Goal: Task Accomplishment & Management: Manage account settings

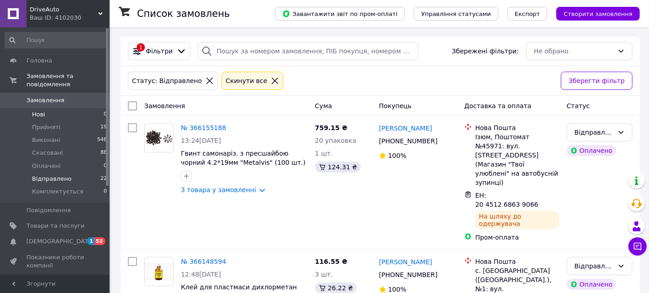
click at [48, 109] on li "Нові 0" at bounding box center [56, 114] width 112 height 13
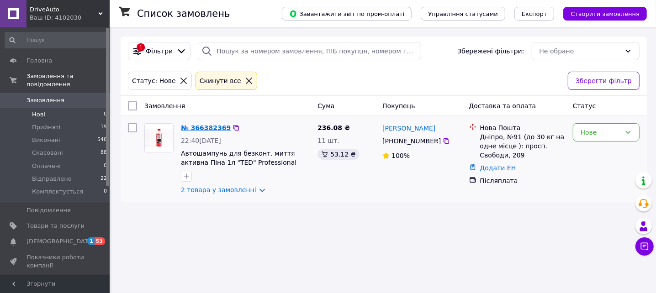
click at [204, 124] on link "№ 366382369" at bounding box center [206, 127] width 50 height 7
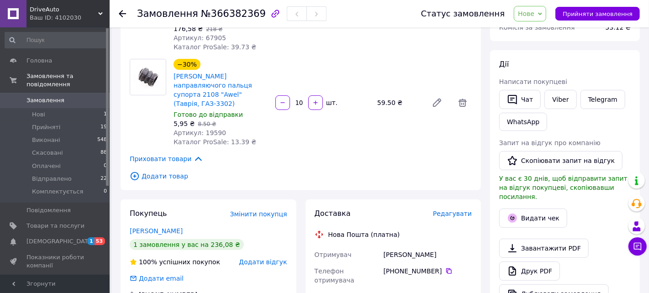
scroll to position [46, 0]
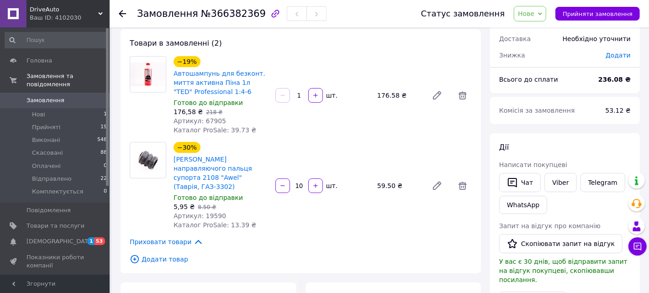
click at [213, 121] on span "Артикул: 67905" at bounding box center [200, 120] width 53 height 7
copy span "67905"
click at [208, 213] on span "Артикул: 19590" at bounding box center [200, 216] width 53 height 7
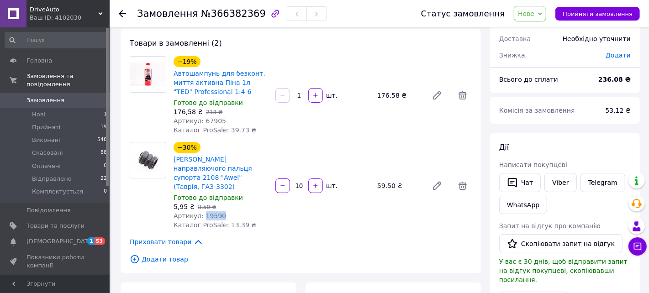
copy span "19590"
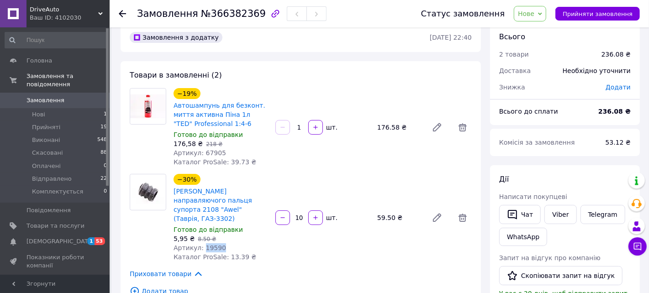
scroll to position [0, 0]
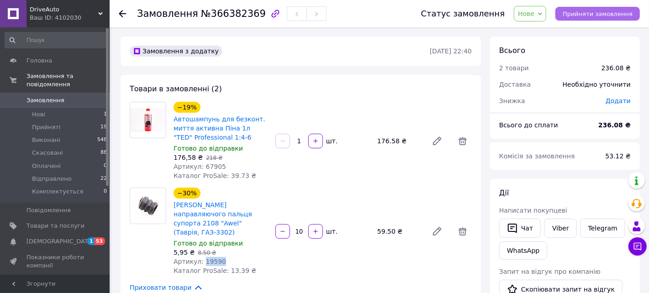
click at [580, 9] on button "Прийняти замовлення" at bounding box center [598, 14] width 85 height 14
click at [592, 16] on span "Прийняти замовлення" at bounding box center [598, 14] width 70 height 7
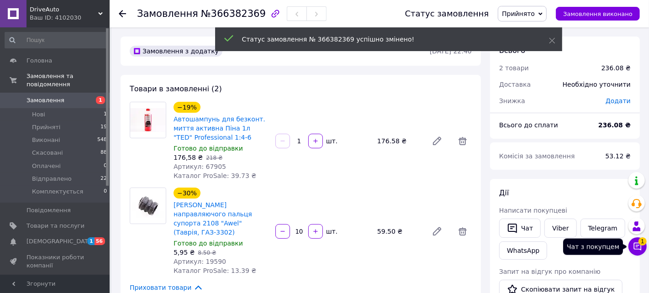
click at [639, 246] on icon at bounding box center [637, 246] width 9 height 9
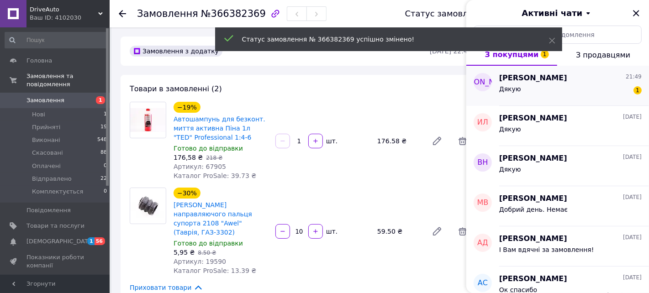
click at [554, 90] on div "Дякую 1" at bounding box center [571, 91] width 143 height 15
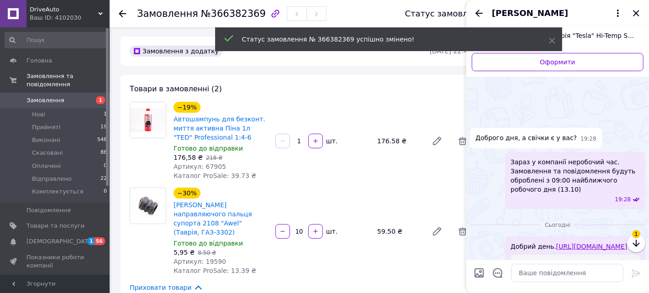
scroll to position [588, 0]
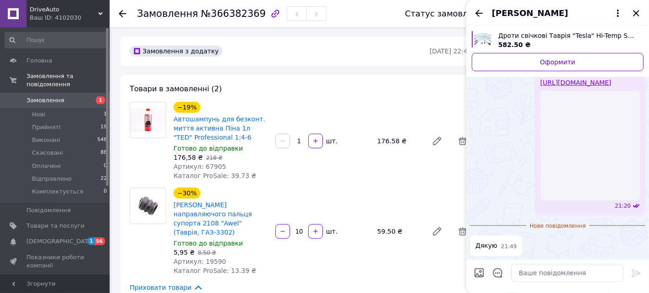
click at [639, 15] on icon "Закрити" at bounding box center [636, 13] width 6 height 6
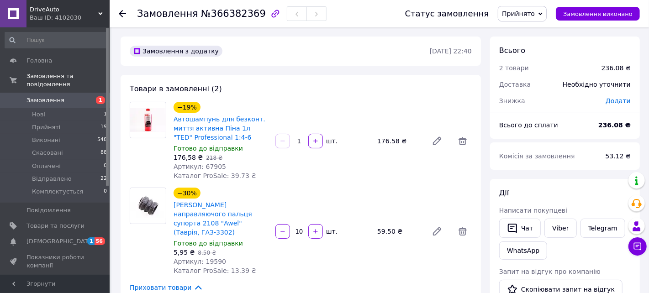
click at [242, 16] on span "№366382369" at bounding box center [233, 13] width 65 height 11
copy span "366382369"
click at [119, 15] on icon at bounding box center [122, 13] width 7 height 7
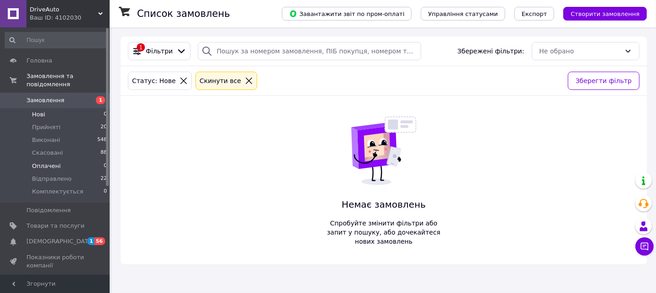
click at [42, 162] on span "Оплачені" at bounding box center [46, 166] width 29 height 8
click at [44, 123] on span "Прийняті" at bounding box center [46, 127] width 28 height 8
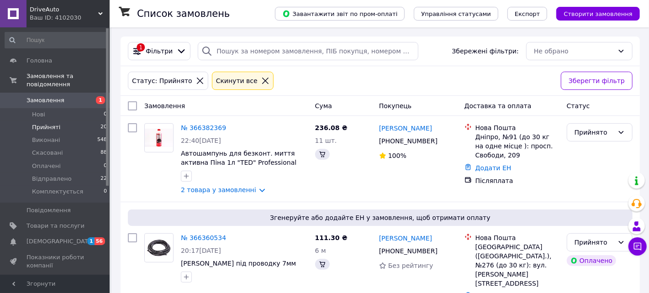
click at [133, 108] on input "checkbox" at bounding box center [132, 105] width 9 height 9
checkbox input "true"
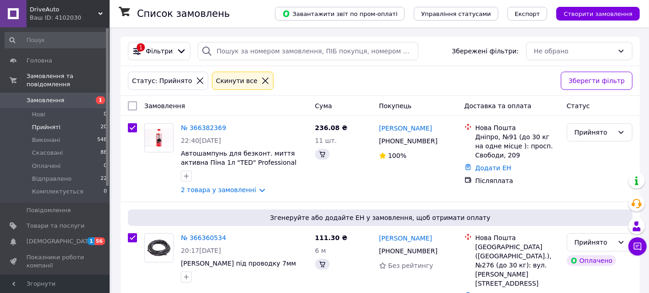
checkbox input "true"
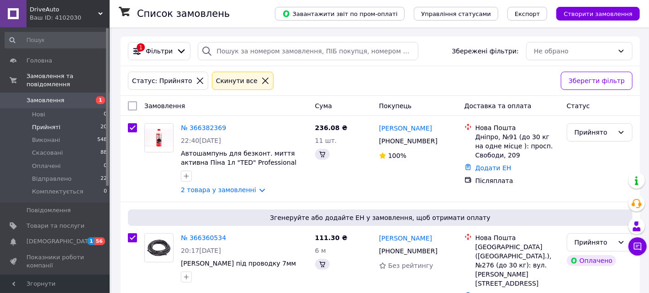
checkbox input "true"
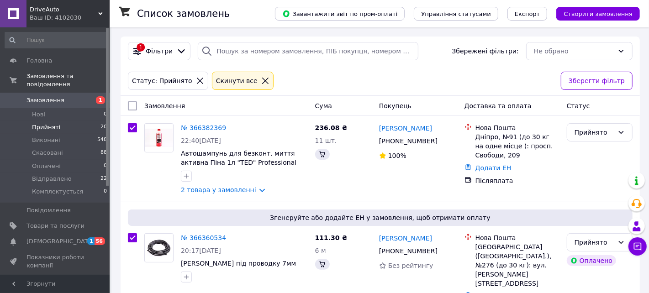
checkbox input "true"
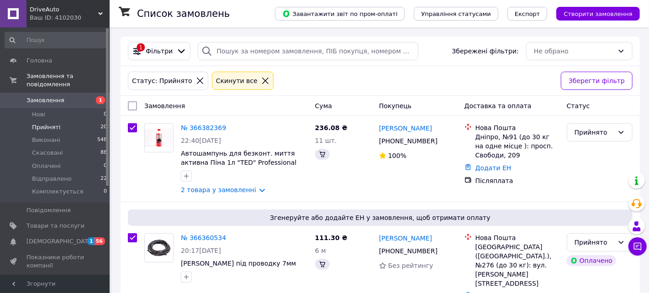
checkbox input "true"
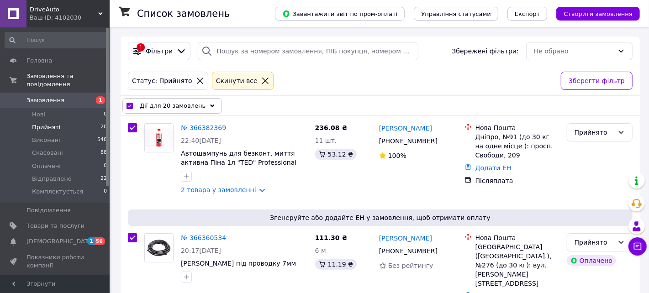
click at [133, 108] on div "Дії для 20 замовлень" at bounding box center [172, 106] width 100 height 16
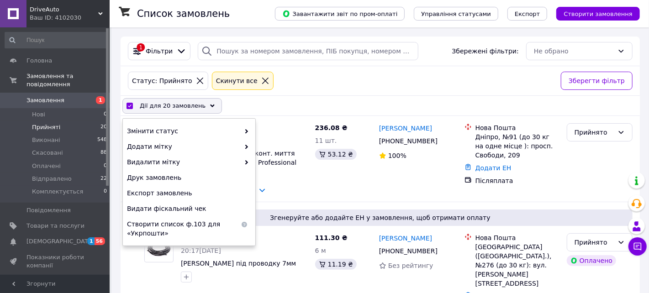
click at [129, 106] on input "checkbox" at bounding box center [130, 106] width 6 height 6
checkbox input "false"
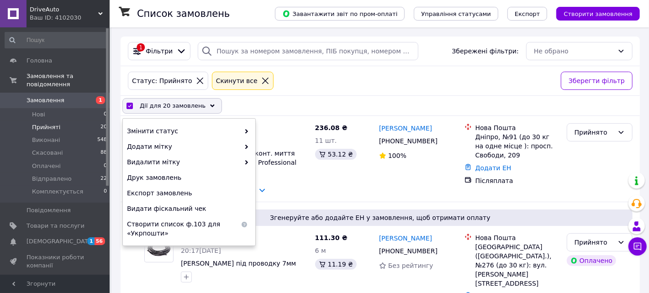
checkbox input "false"
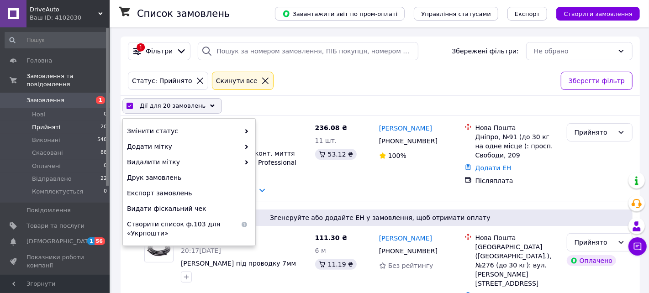
checkbox input "false"
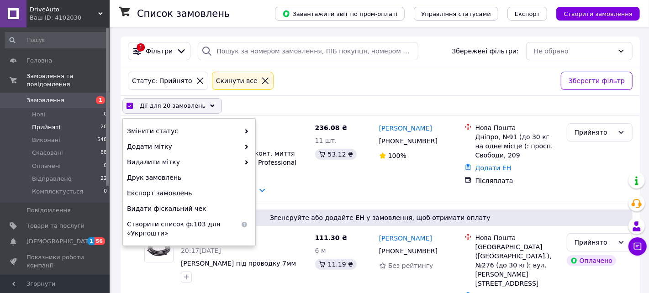
checkbox input "false"
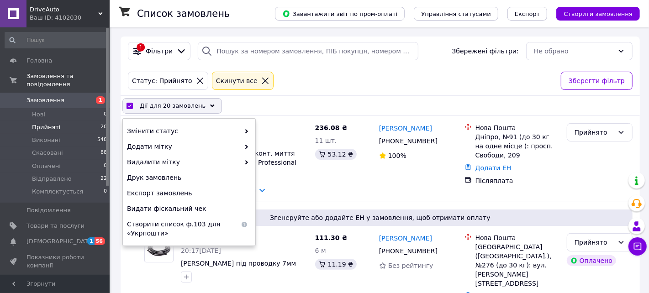
checkbox input "false"
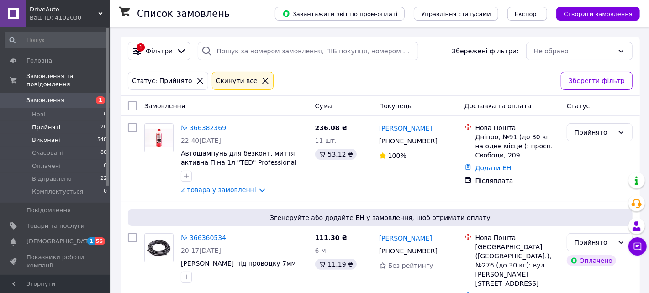
click at [37, 136] on span "Виконані" at bounding box center [46, 140] width 28 height 8
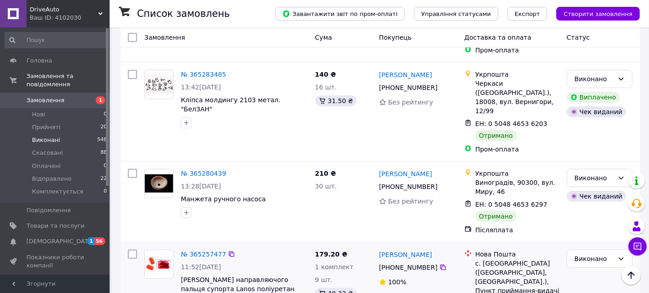
scroll to position [4374, 0]
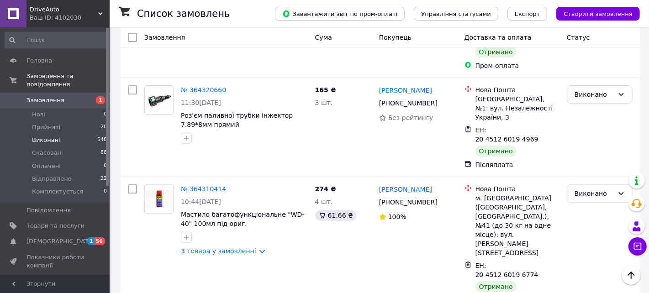
scroll to position [4241, 0]
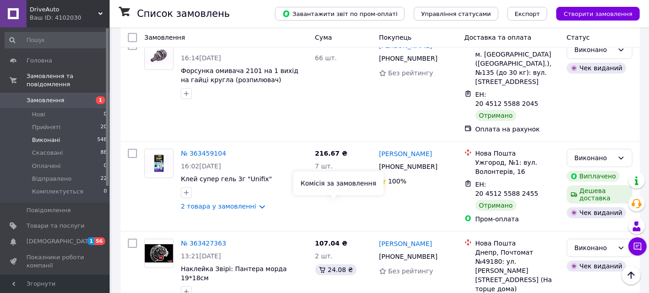
scroll to position [1691, 0]
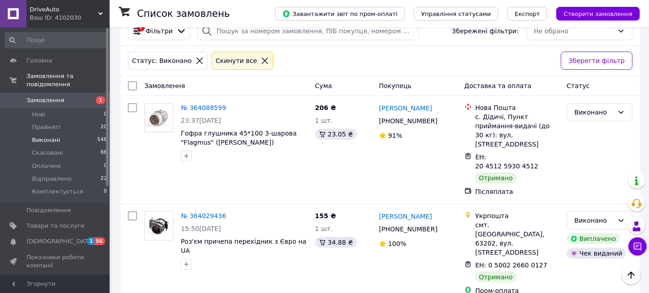
scroll to position [0, 0]
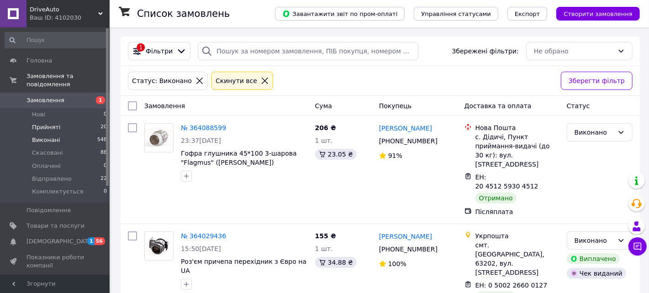
click at [43, 123] on span "Прийняті" at bounding box center [46, 127] width 28 height 8
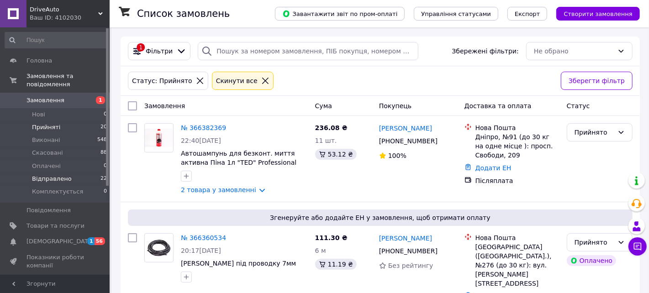
click at [59, 175] on span "Відправлено" at bounding box center [52, 179] width 40 height 8
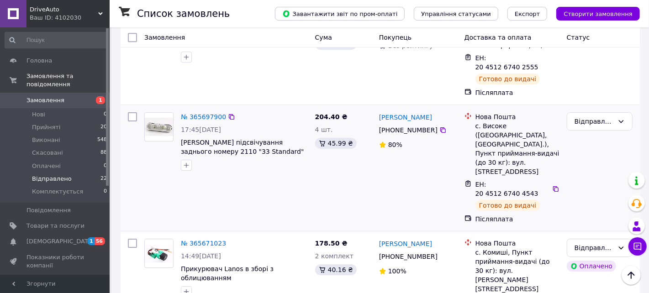
scroll to position [1796, 0]
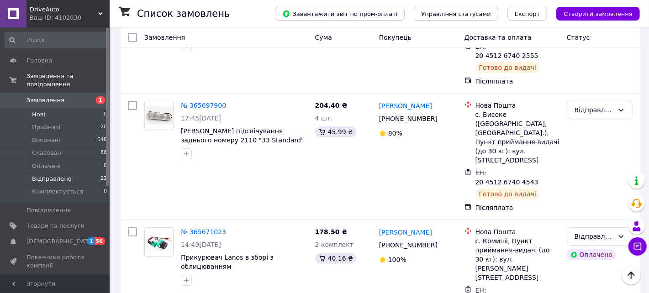
click at [45, 108] on li "Нові 0" at bounding box center [56, 114] width 112 height 13
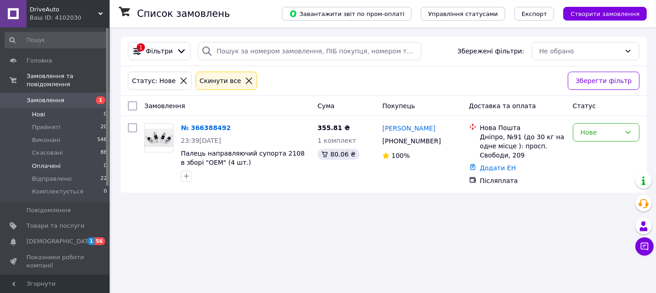
click at [41, 162] on span "Оплачені" at bounding box center [46, 166] width 29 height 8
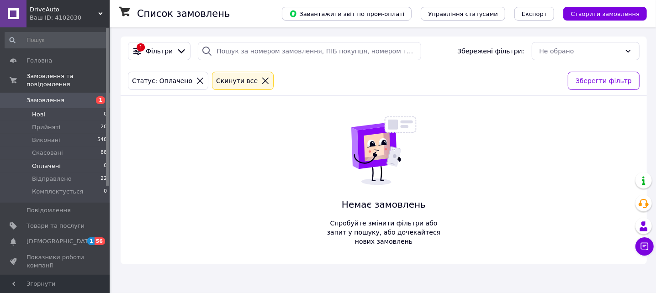
click at [46, 110] on li "Нові 0" at bounding box center [56, 114] width 112 height 13
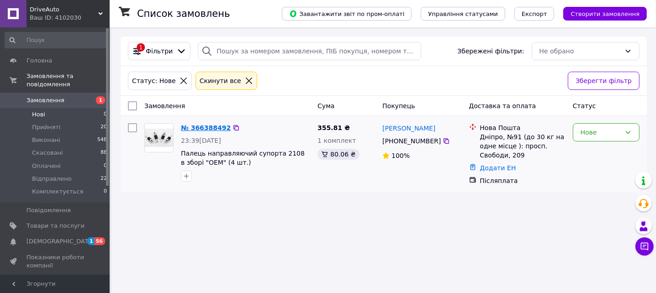
click at [211, 130] on link "№ 366388492" at bounding box center [206, 127] width 50 height 7
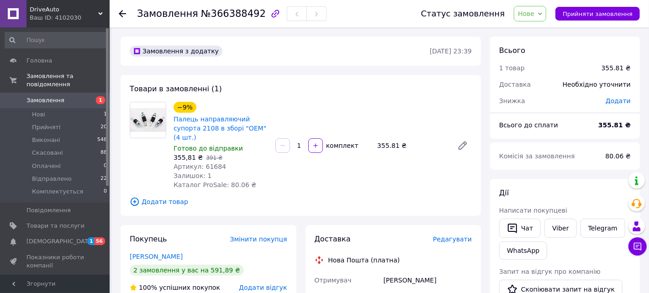
click at [207, 163] on span "Артикул: 61684" at bounding box center [200, 166] width 53 height 7
copy span "61684"
click at [137, 253] on link "[PERSON_NAME]" at bounding box center [156, 256] width 53 height 7
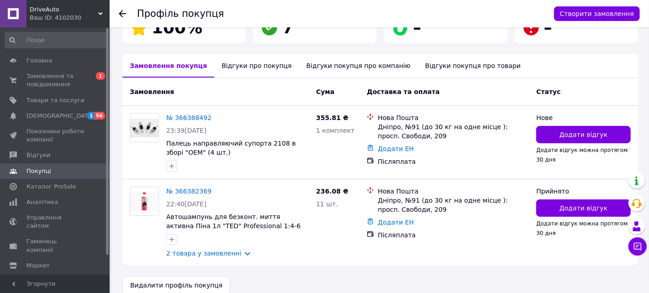
scroll to position [182, 0]
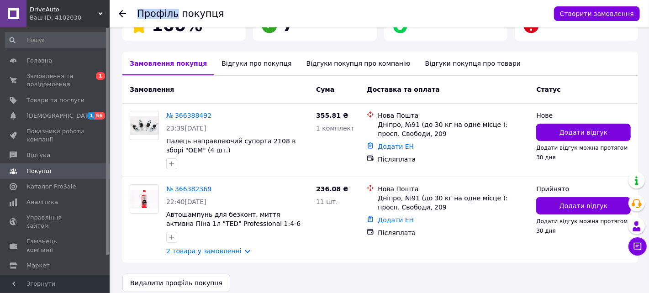
click at [122, 15] on icon at bounding box center [122, 13] width 7 height 7
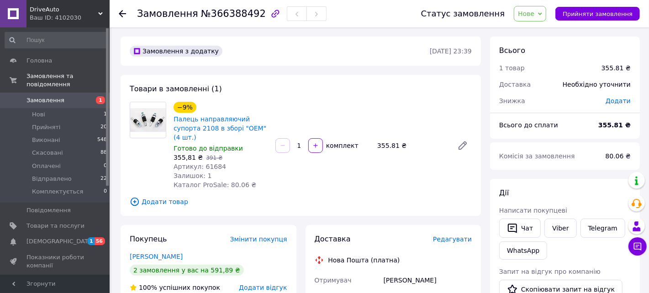
click at [211, 163] on span "Артикул: 61684" at bounding box center [200, 166] width 53 height 7
copy span "61684"
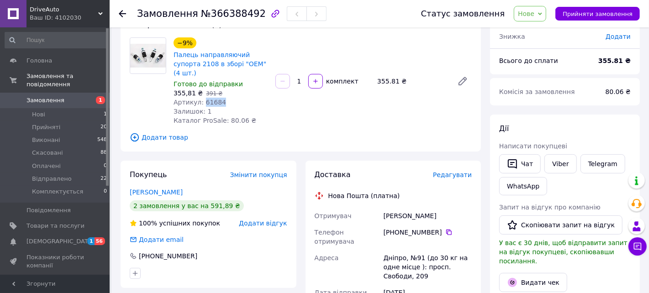
scroll to position [137, 0]
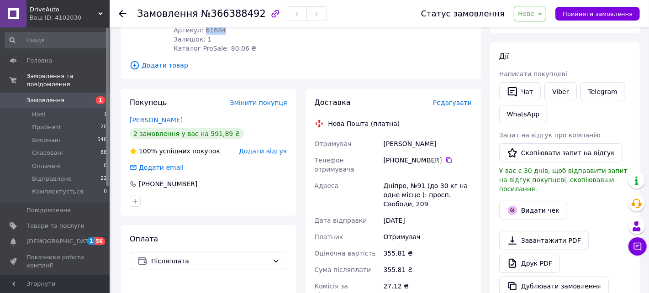
click at [51, 96] on span "Замовлення" at bounding box center [46, 100] width 38 height 8
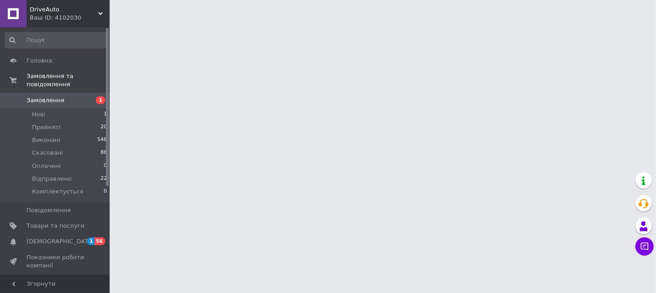
click at [43, 96] on span "Замовлення" at bounding box center [46, 100] width 38 height 8
